Goal: Information Seeking & Learning: Compare options

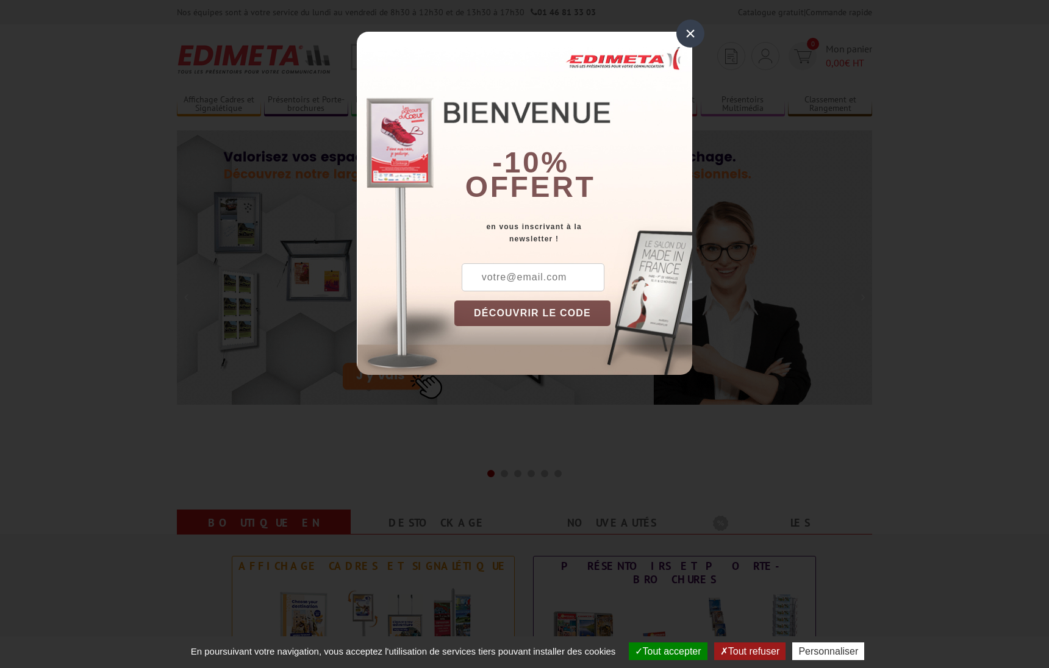
click at [694, 32] on div "×" at bounding box center [690, 34] width 28 height 28
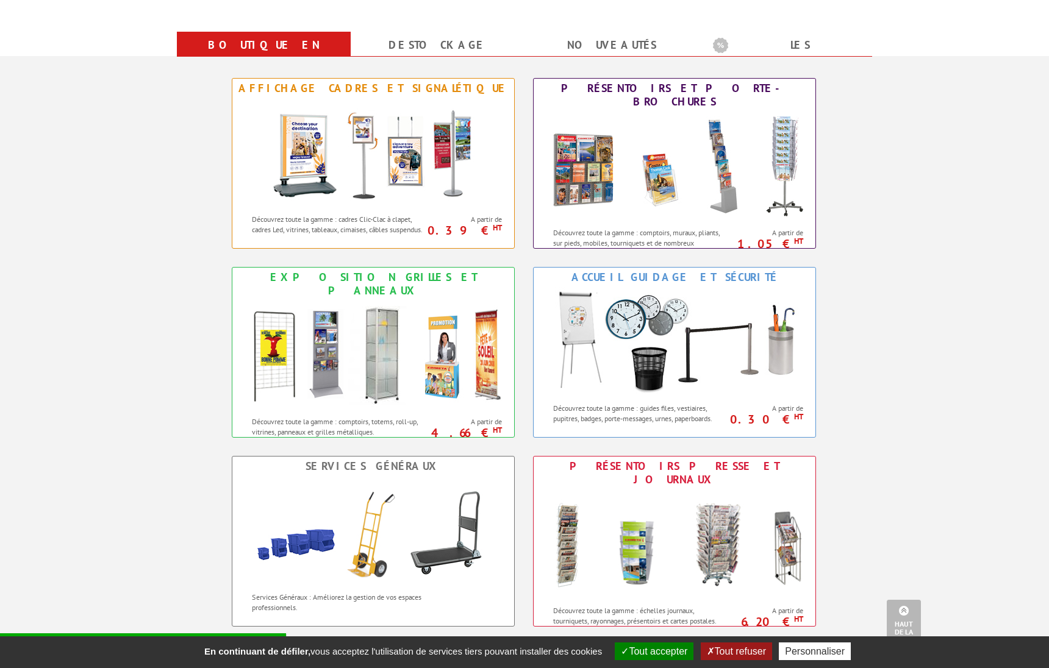
scroll to position [479, 0]
click at [395, 169] on img at bounding box center [373, 153] width 226 height 110
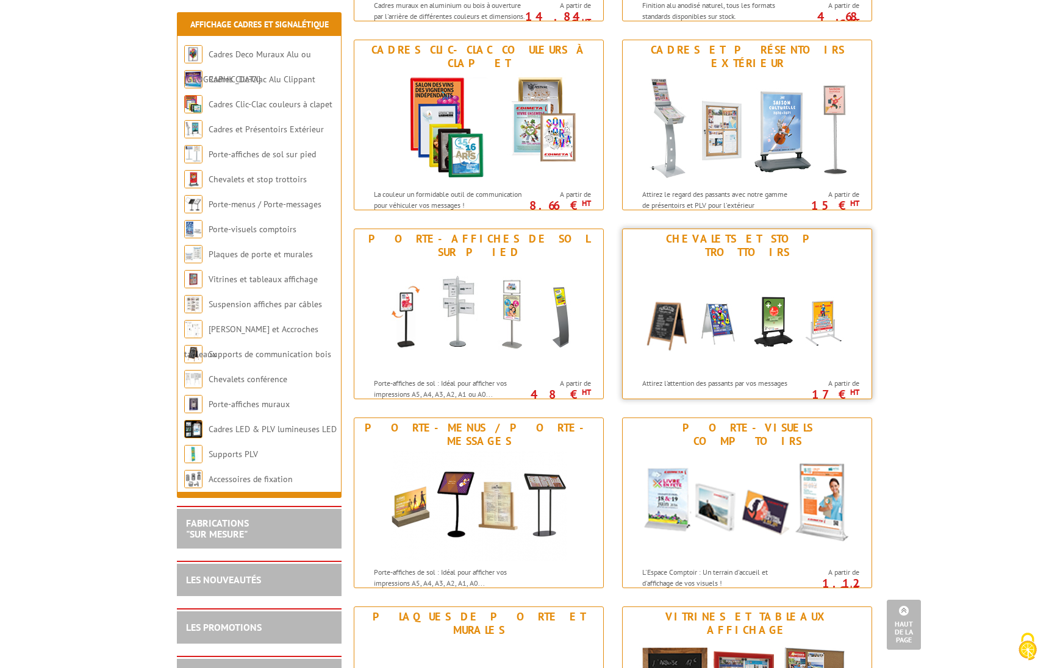
scroll to position [349, 0]
click at [750, 306] on img at bounding box center [747, 318] width 226 height 110
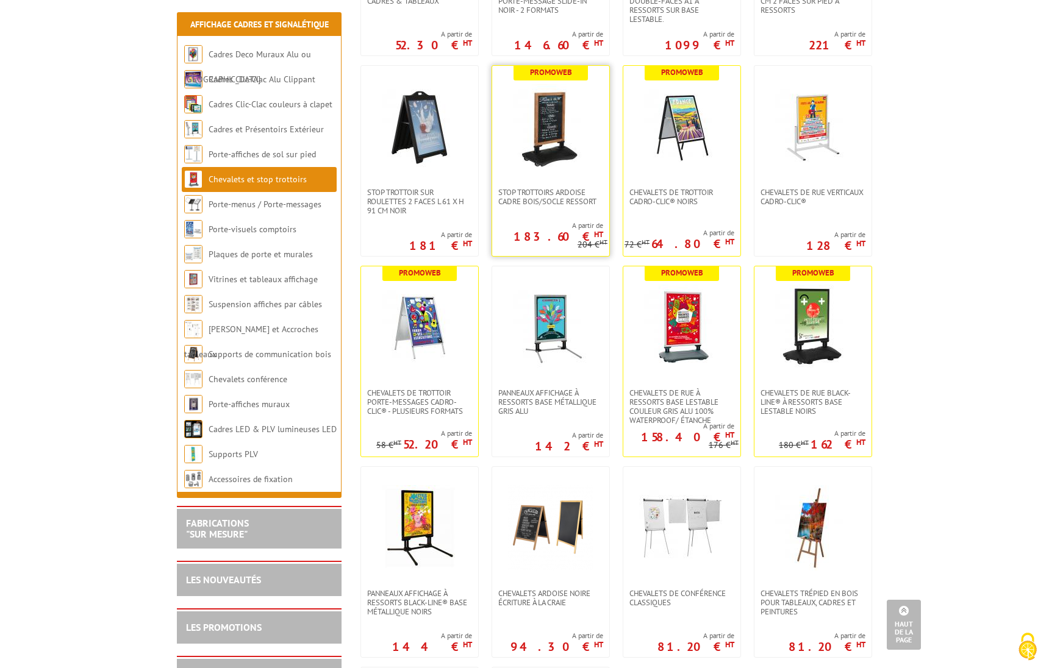
scroll to position [656, 0]
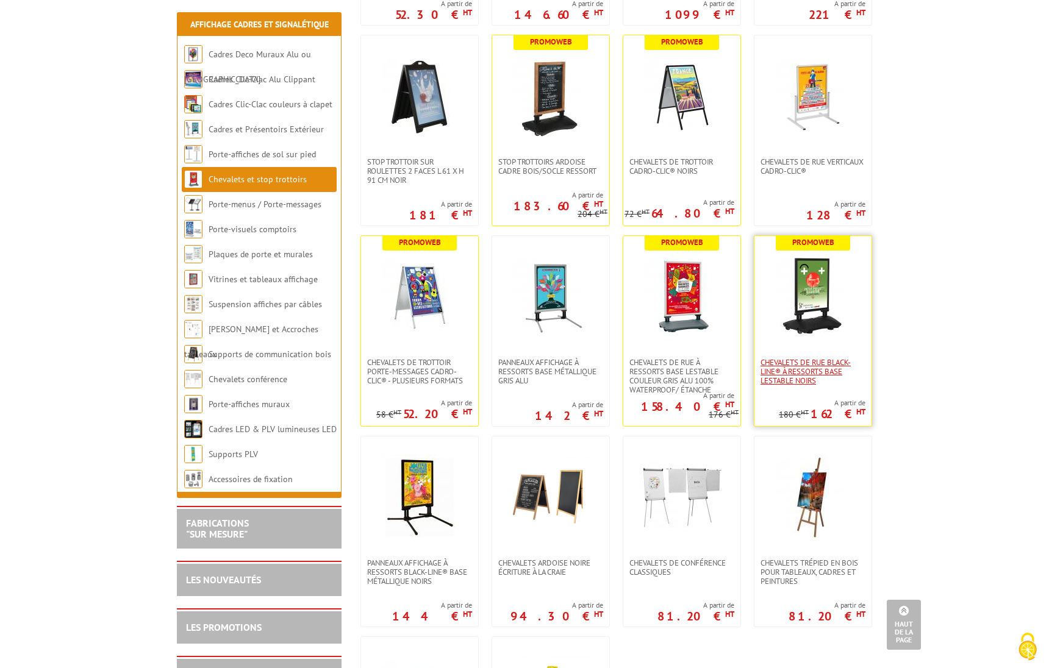
click at [801, 362] on span "Chevalets de rue Black-Line® à ressorts base lestable Noirs" at bounding box center [813, 371] width 105 height 27
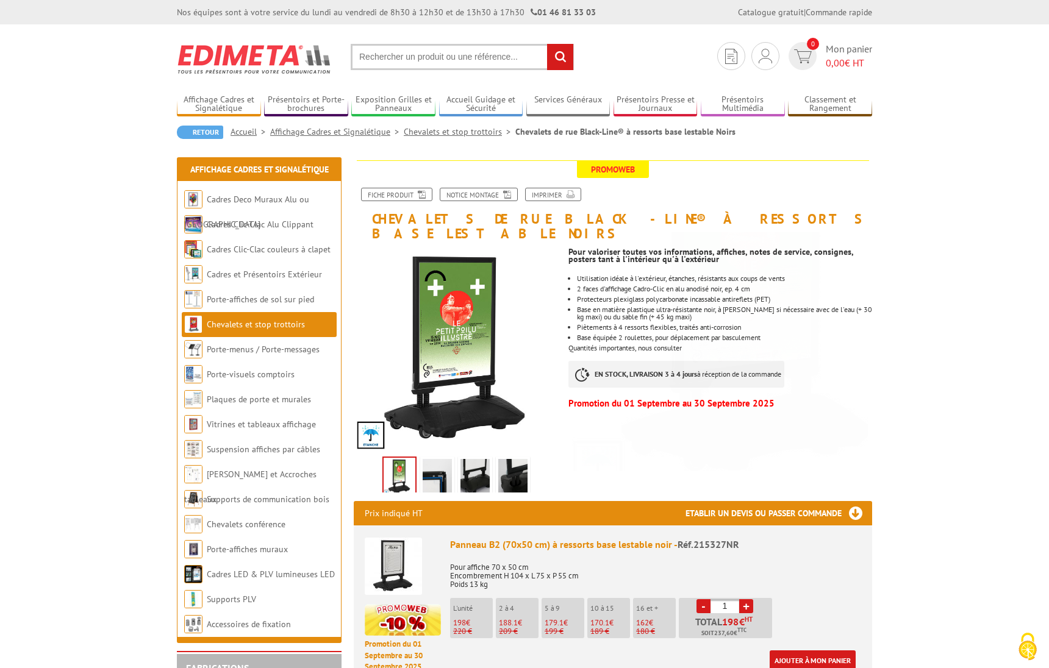
click at [434, 464] on img at bounding box center [437, 478] width 29 height 38
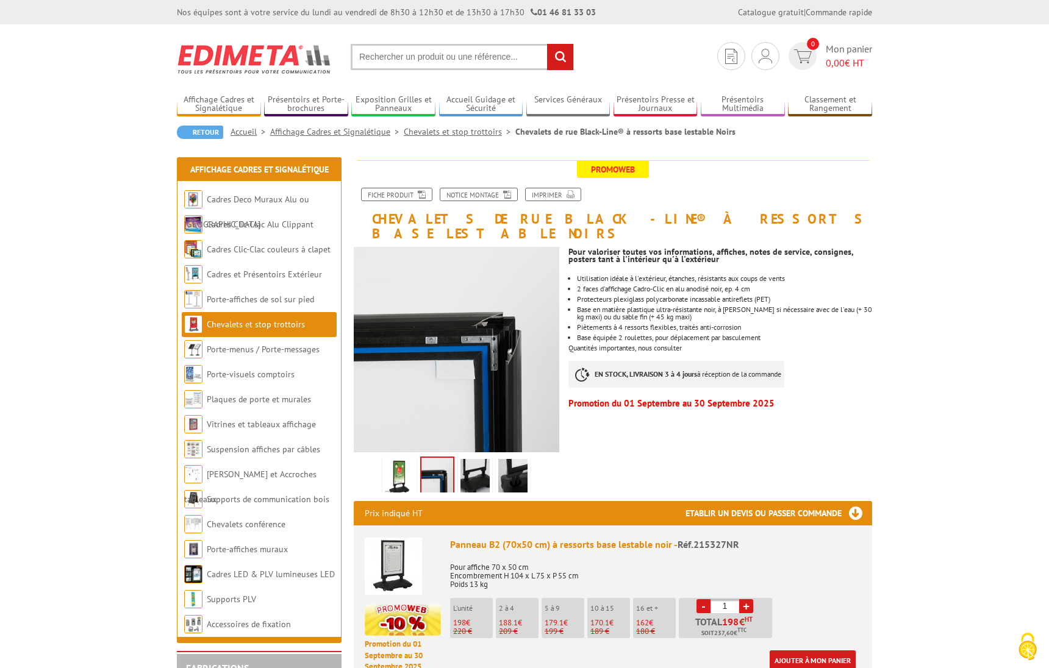
click at [476, 460] on img at bounding box center [474, 478] width 29 height 38
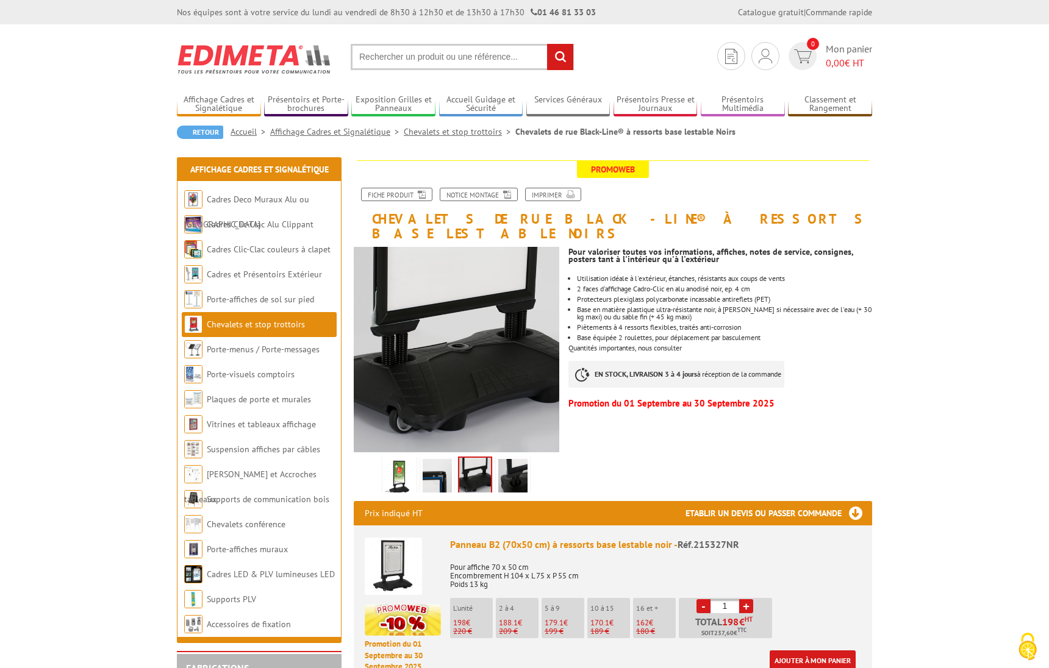
click at [393, 459] on img at bounding box center [399, 478] width 29 height 38
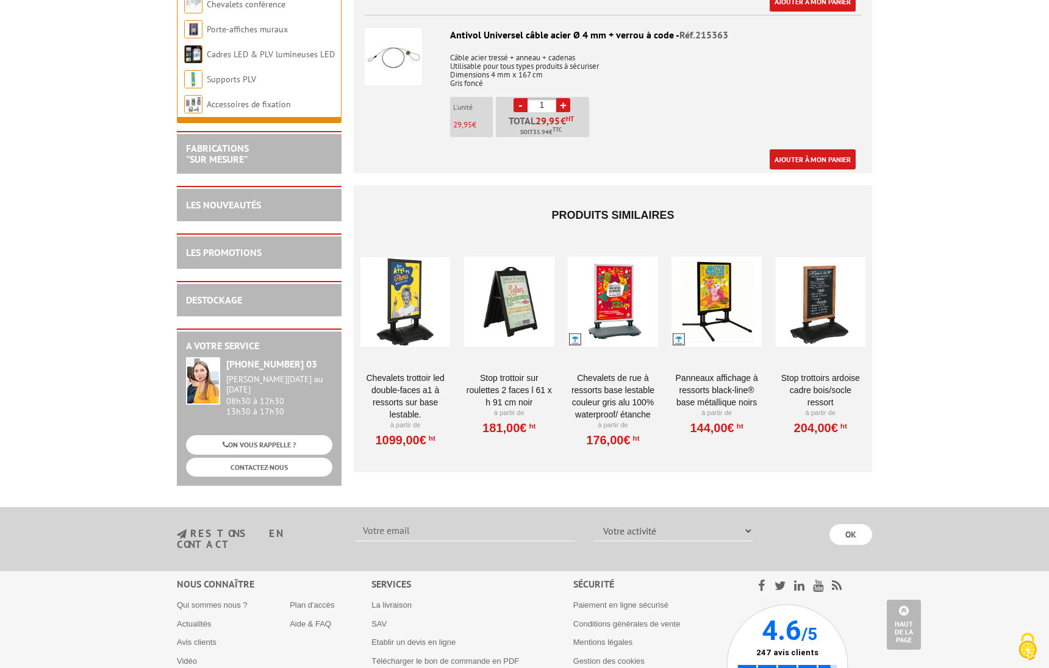
scroll to position [1292, 0]
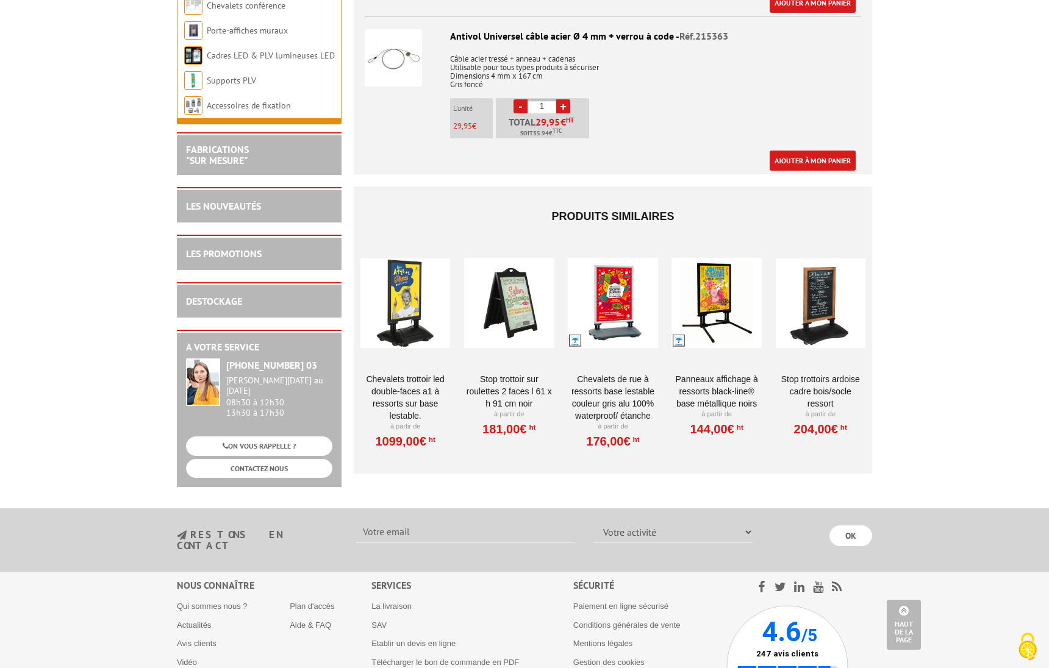
click at [606, 377] on link "Chevalets de rue à ressorts base lestable couleur Gris Alu 100% waterproof/ éta…" at bounding box center [613, 397] width 90 height 49
